Goal: Find specific page/section: Find specific page/section

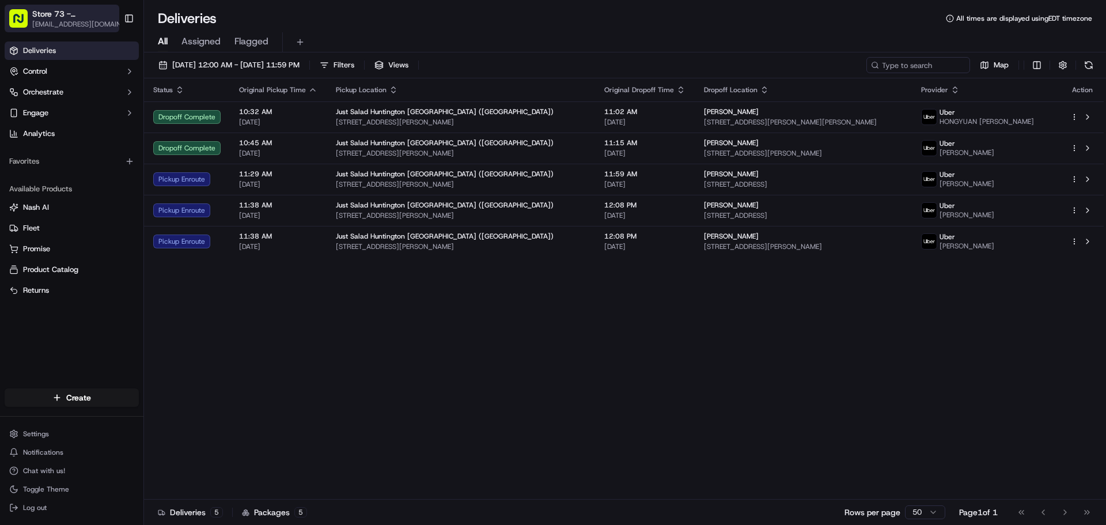
click at [90, 19] on span "Store 73 - [GEOGRAPHIC_DATA] ([GEOGRAPHIC_DATA]) (Just Salad)" at bounding box center [74, 14] width 85 height 12
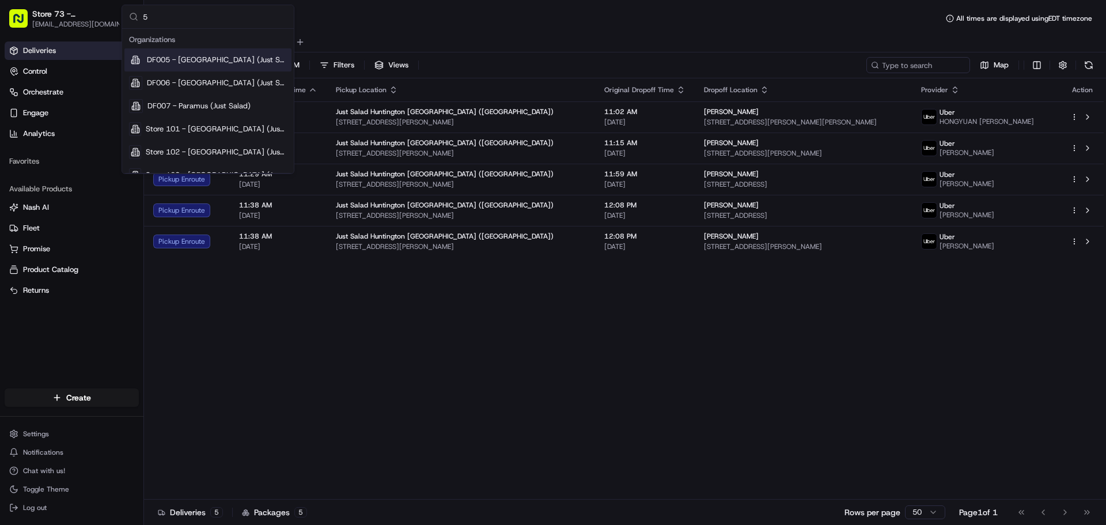
type input "55"
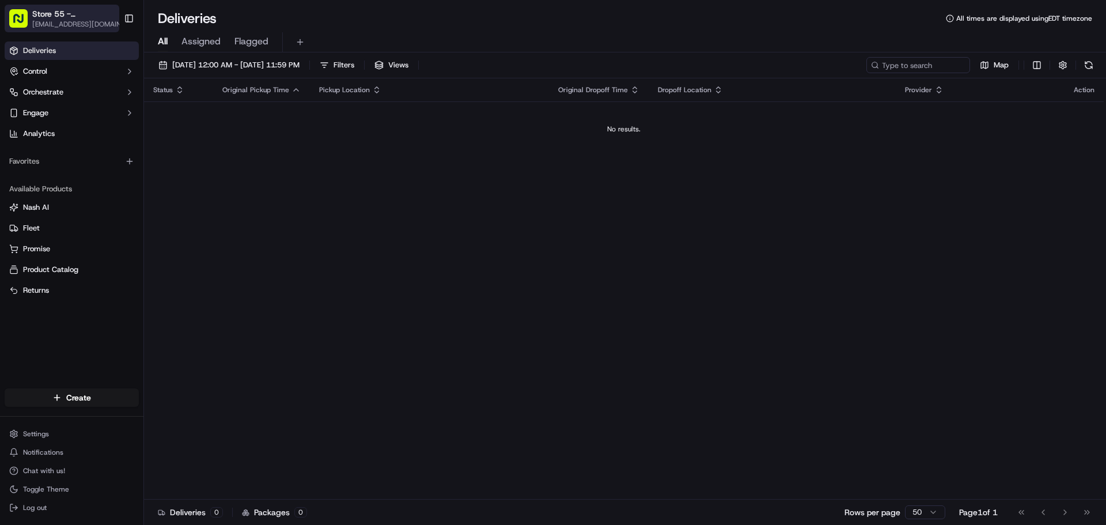
click at [66, 17] on span "Store 55 - Okeechobee ([GEOGRAPHIC_DATA]) (Just Salad)" at bounding box center [74, 14] width 85 height 12
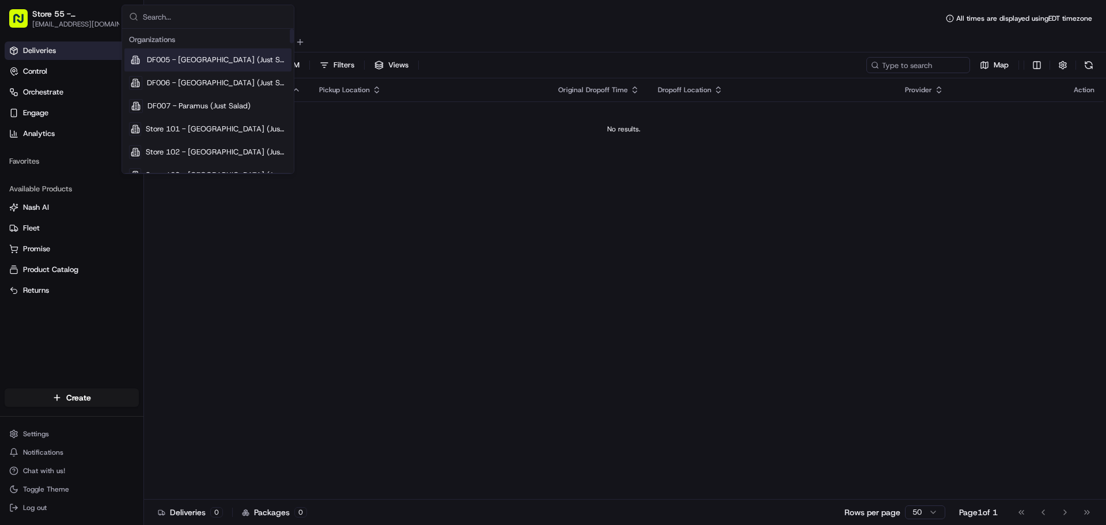
click at [164, 18] on input "text" at bounding box center [215, 16] width 144 height 23
type input "66"
